Goal: Navigation & Orientation: Find specific page/section

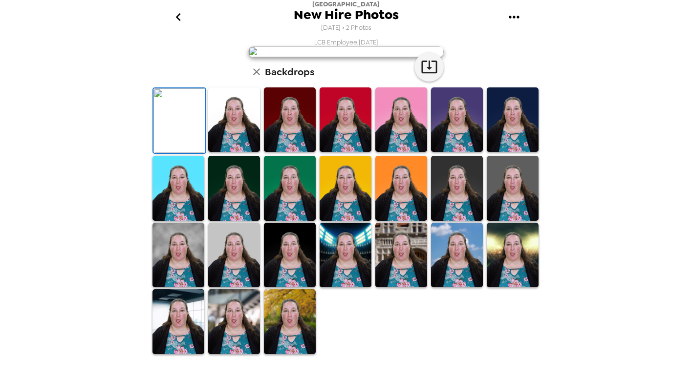
click at [174, 18] on icon "go back" at bounding box center [178, 17] width 16 height 16
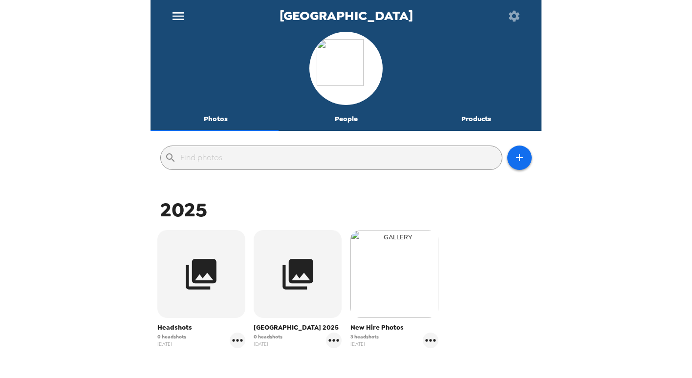
click at [392, 263] on img "button" at bounding box center [394, 274] width 88 height 88
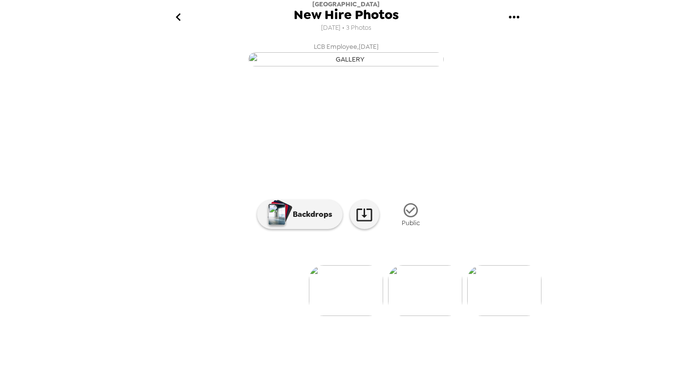
click at [319, 47] on span "LCB Employee , [DATE]" at bounding box center [346, 46] width 65 height 11
drag, startPoint x: 319, startPoint y: 47, endPoint x: 255, endPoint y: 141, distance: 113.5
click at [255, 66] on img "button" at bounding box center [345, 59] width 195 height 14
click at [181, 14] on icon "go back" at bounding box center [178, 17] width 16 height 16
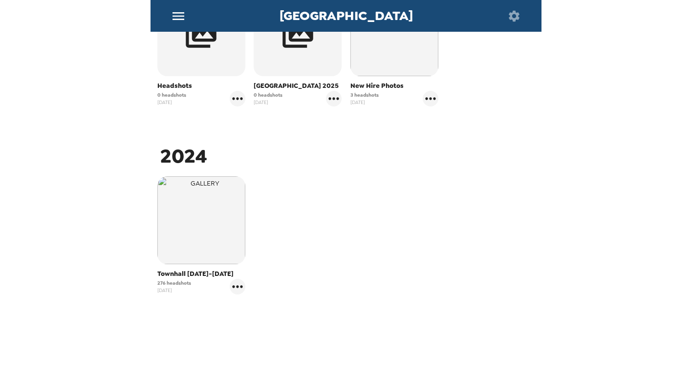
scroll to position [246, 0]
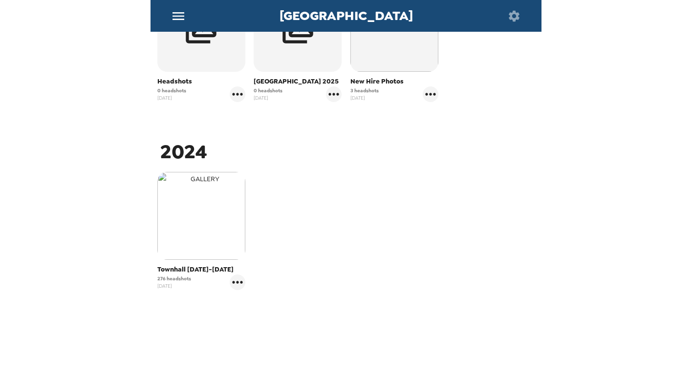
click at [178, 226] on img "button" at bounding box center [201, 216] width 88 height 88
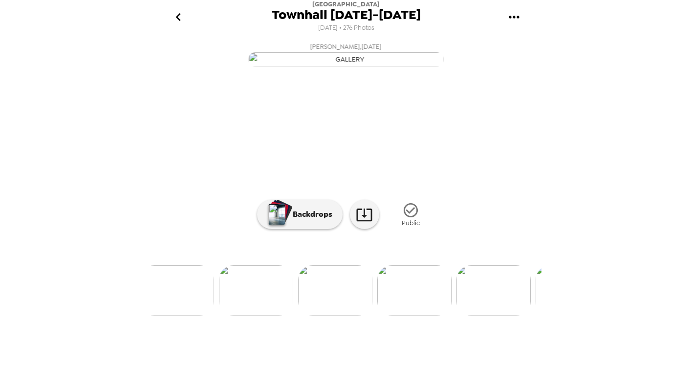
scroll to position [0, 5812]
click at [170, 316] on img at bounding box center [151, 290] width 74 height 51
click at [181, 316] on img at bounding box center [169, 290] width 74 height 51
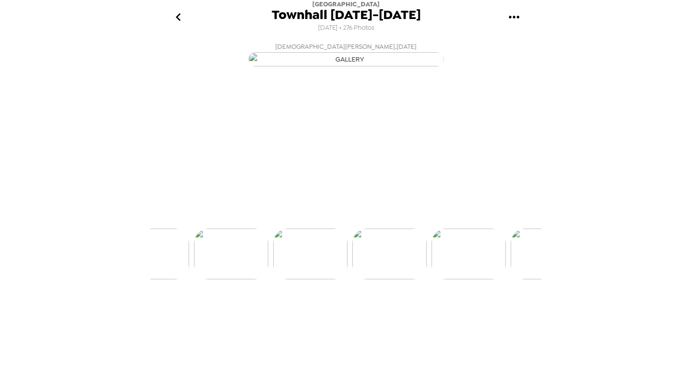
scroll to position [0, 7831]
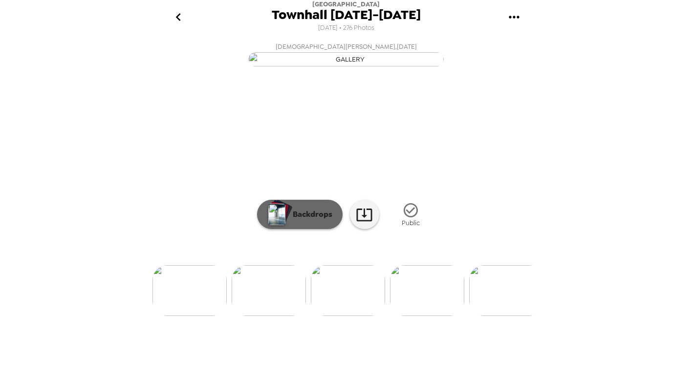
click at [320, 220] on p "Backdrops" at bounding box center [310, 215] width 44 height 12
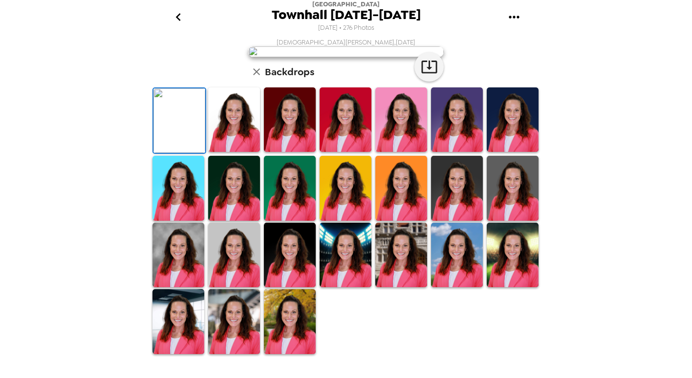
scroll to position [209, 0]
click at [232, 337] on img at bounding box center [234, 321] width 52 height 64
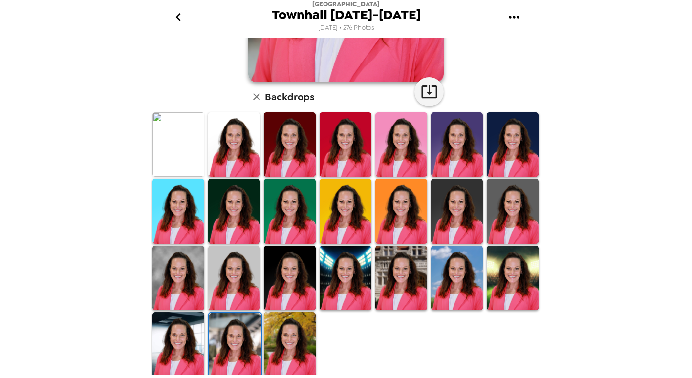
click at [166, 341] on img at bounding box center [178, 344] width 52 height 64
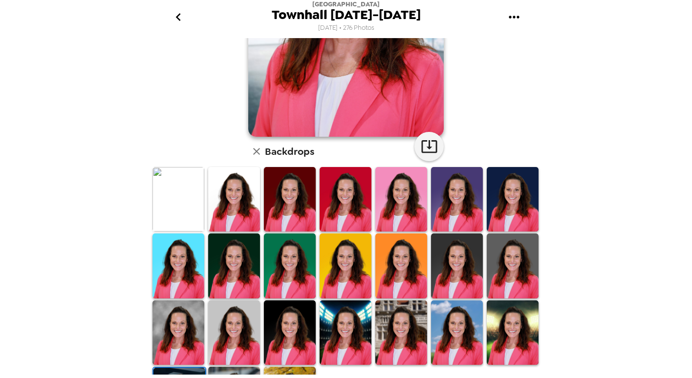
scroll to position [209, 0]
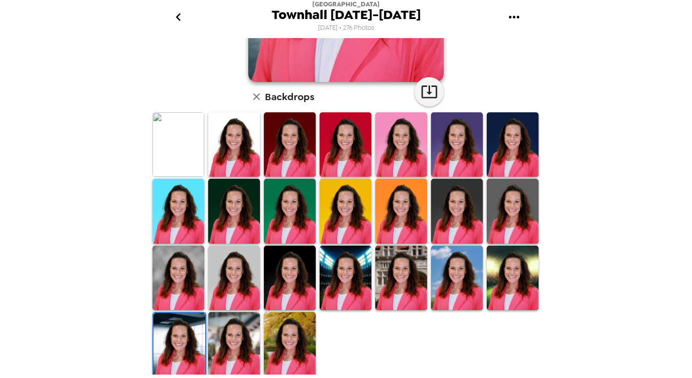
click at [174, 262] on img at bounding box center [178, 278] width 52 height 64
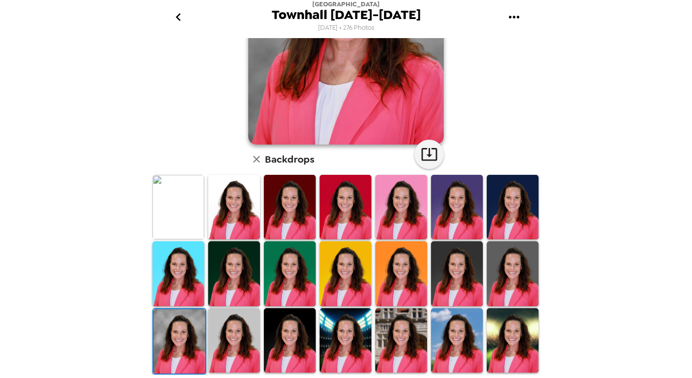
scroll to position [147, 0]
click at [277, 340] on img at bounding box center [290, 340] width 52 height 64
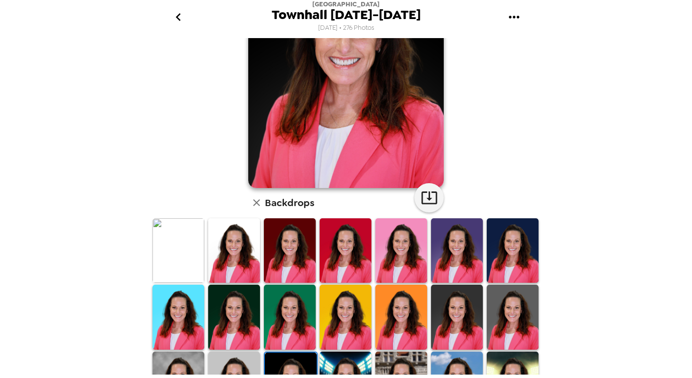
scroll to position [209, 0]
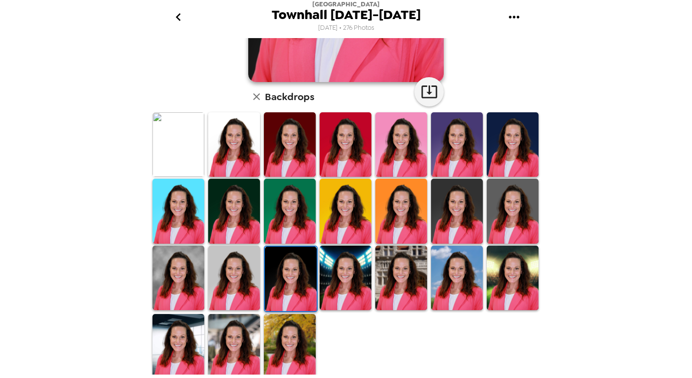
click at [180, 15] on icon "go back" at bounding box center [177, 17] width 5 height 8
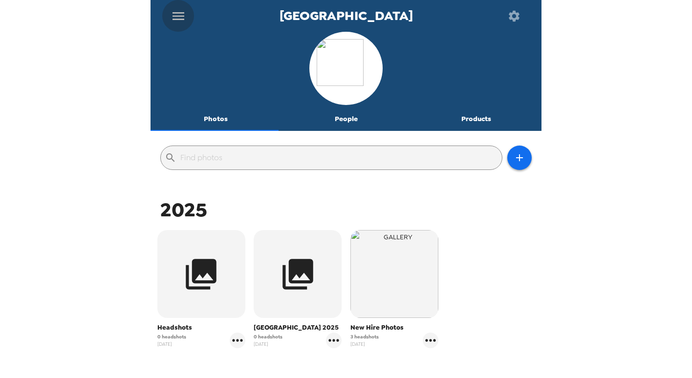
click at [179, 14] on icon "menu" at bounding box center [178, 16] width 16 height 16
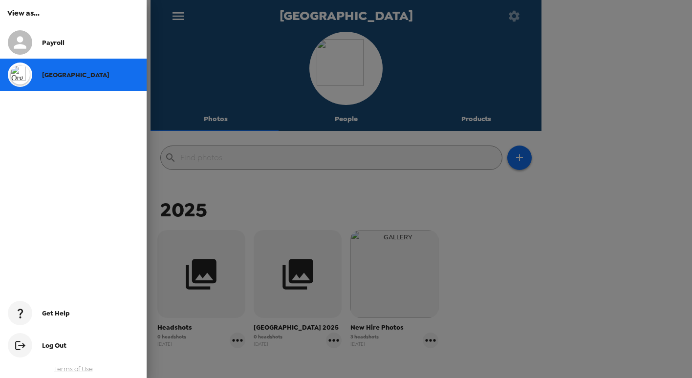
click at [79, 43] on div "Payroll" at bounding box center [90, 43] width 97 height 8
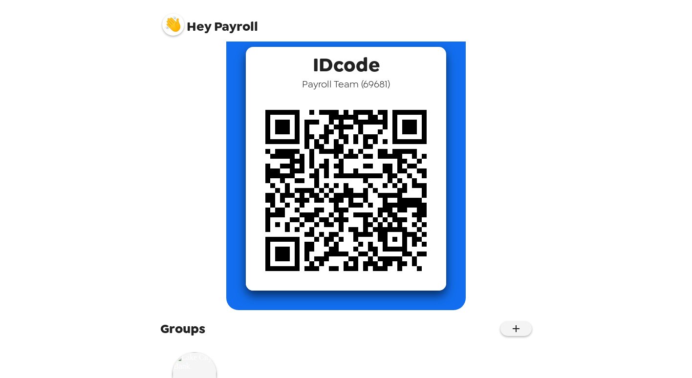
scroll to position [102, 0]
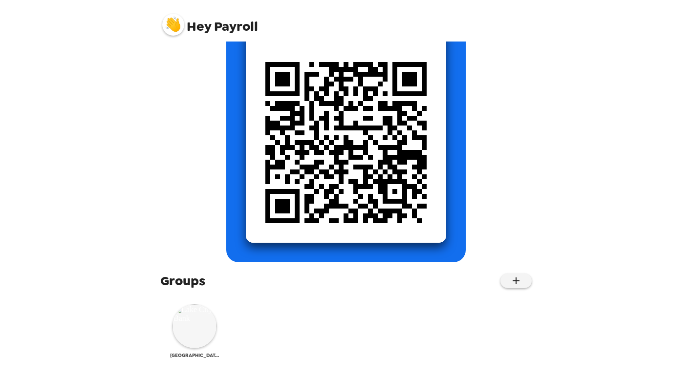
click at [203, 347] on div "[GEOGRAPHIC_DATA]" at bounding box center [194, 331] width 49 height 54
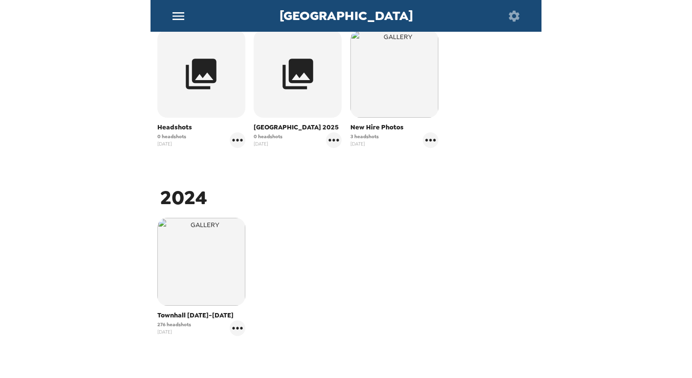
scroll to position [231, 0]
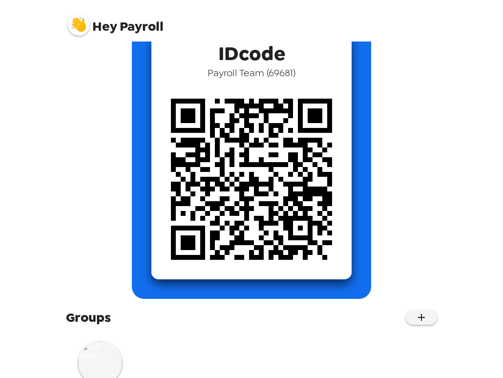
scroll to position [102, 0]
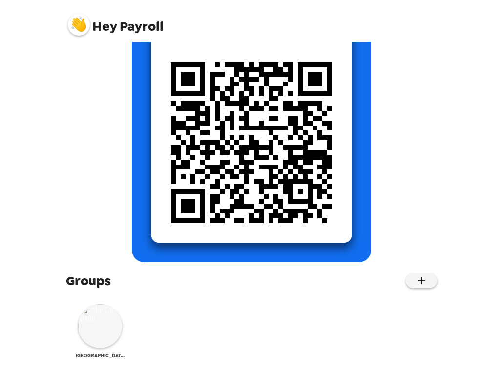
click at [96, 330] on img at bounding box center [100, 326] width 44 height 44
